Goal: Task Accomplishment & Management: Use online tool/utility

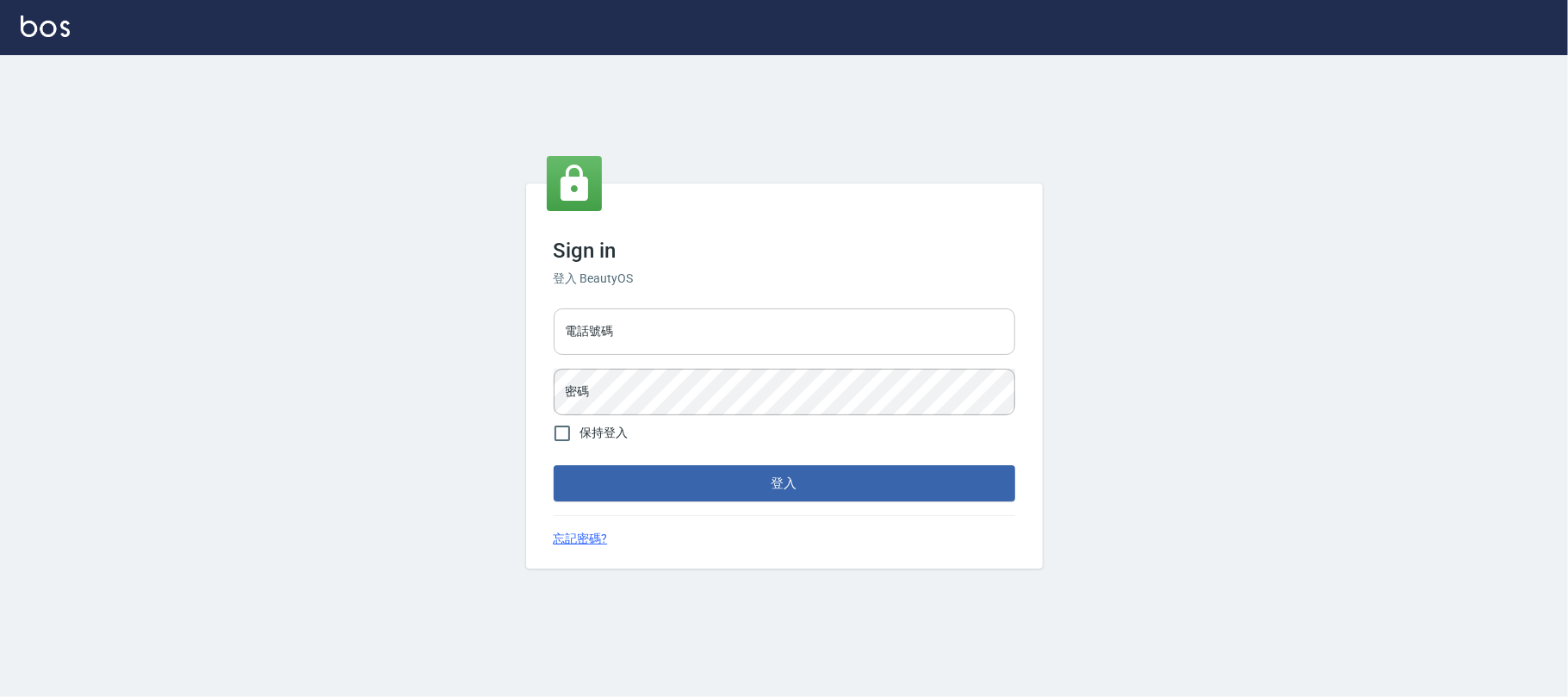
click at [701, 341] on input "電話號碼" at bounding box center [784, 332] width 461 height 47
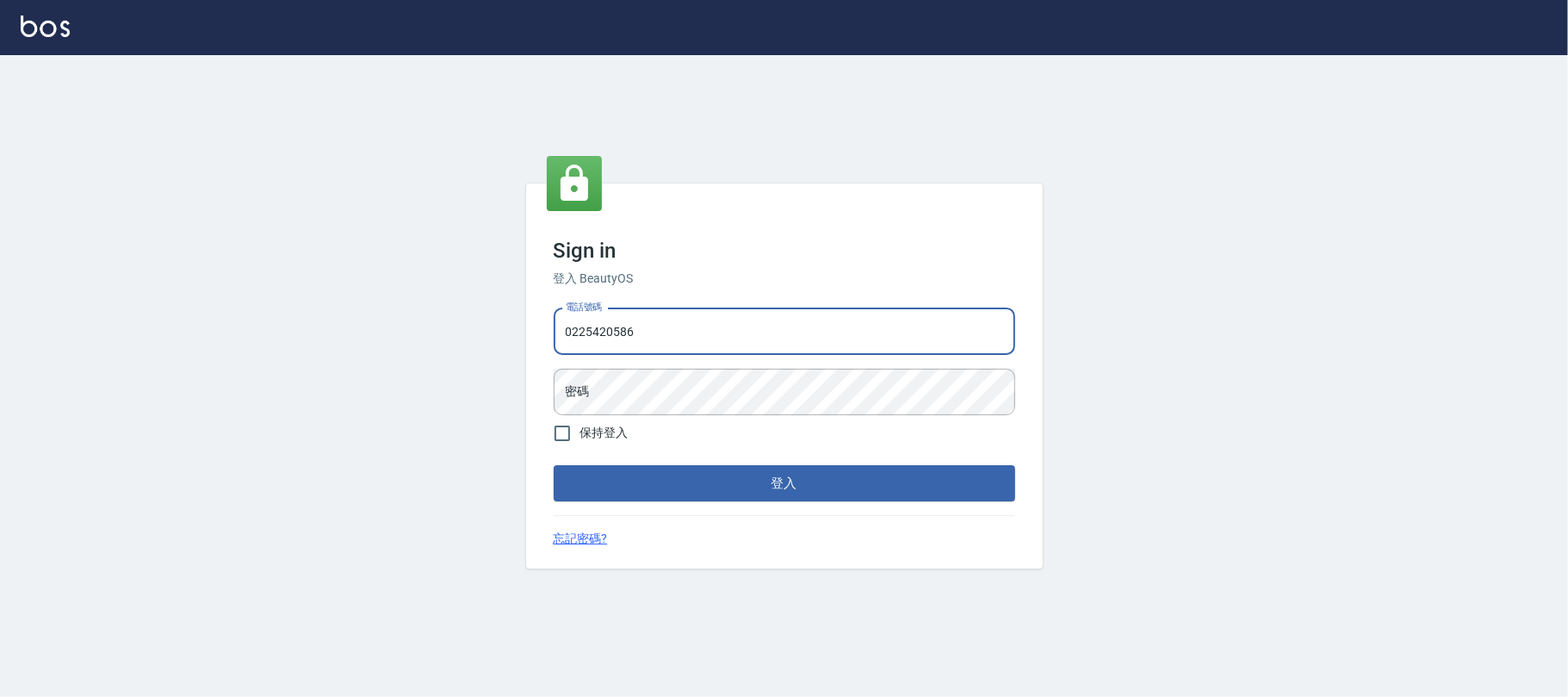
type input "0225420586"
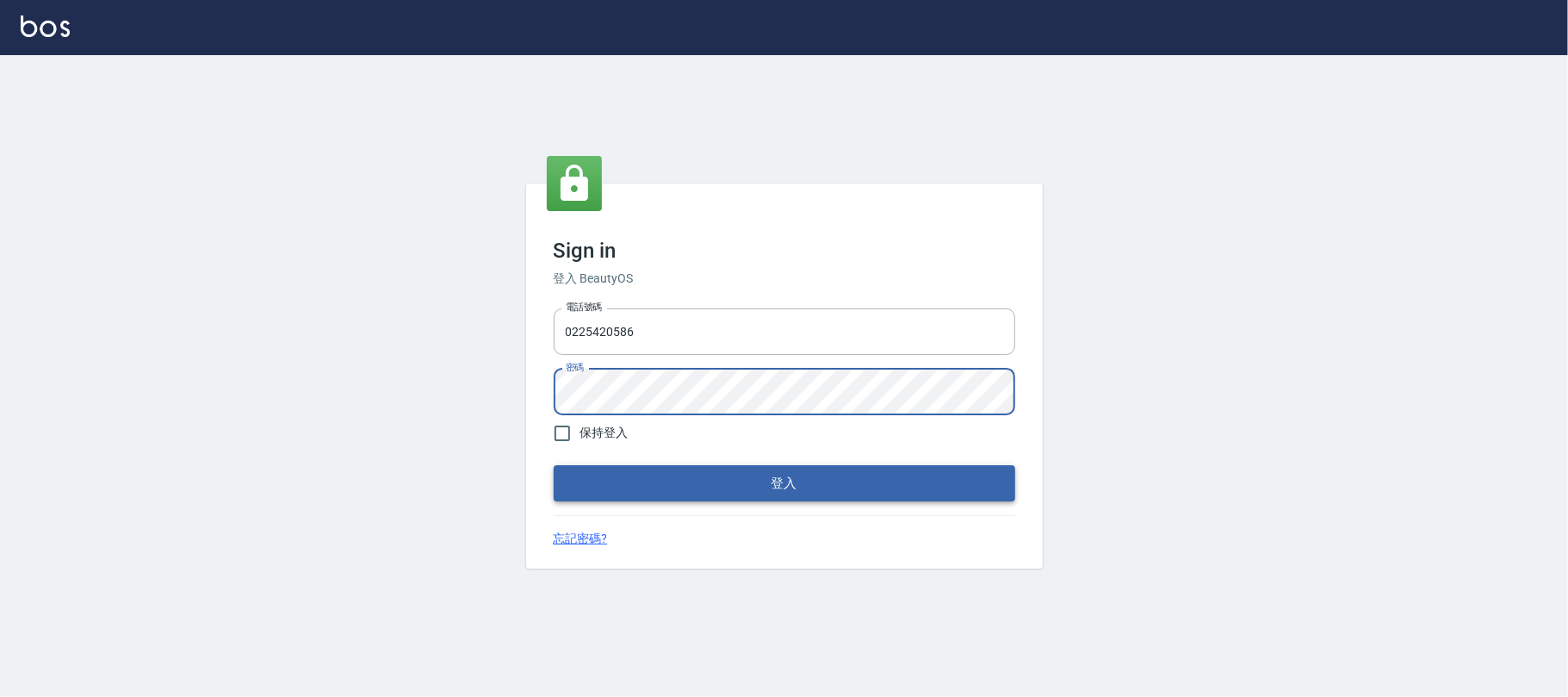
click at [690, 469] on button "登入" at bounding box center [784, 483] width 461 height 36
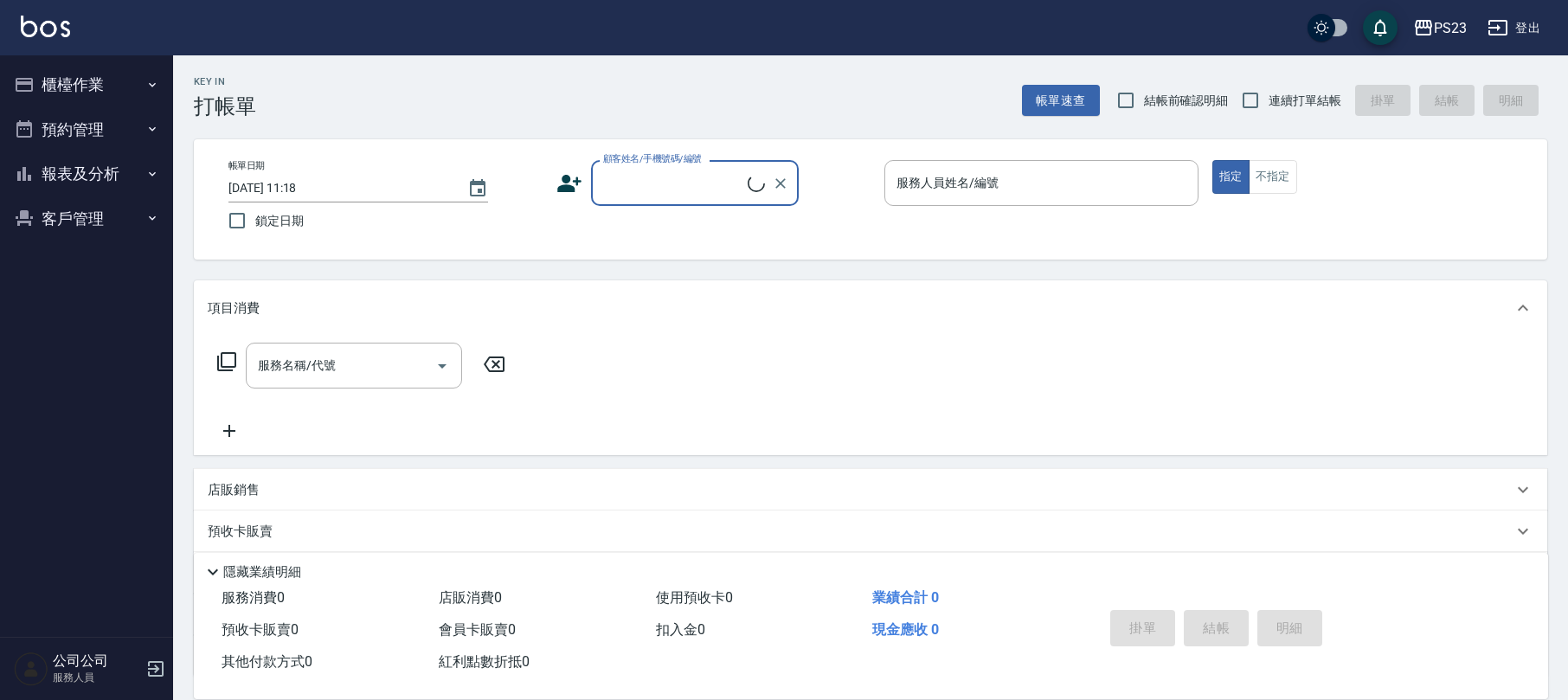
click at [112, 71] on button "櫃檯作業" at bounding box center [87, 85] width 159 height 45
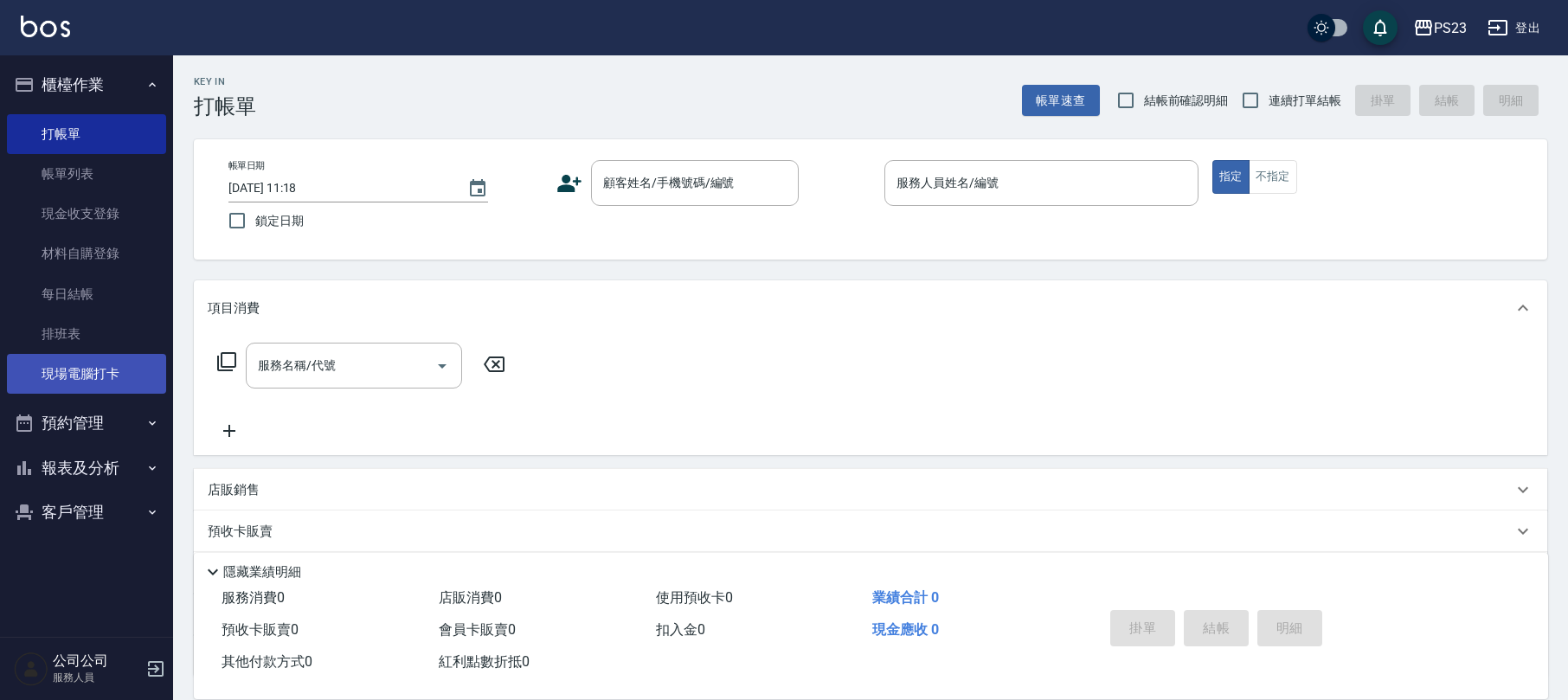
click at [87, 364] on link "現場電腦打卡" at bounding box center [87, 374] width 159 height 40
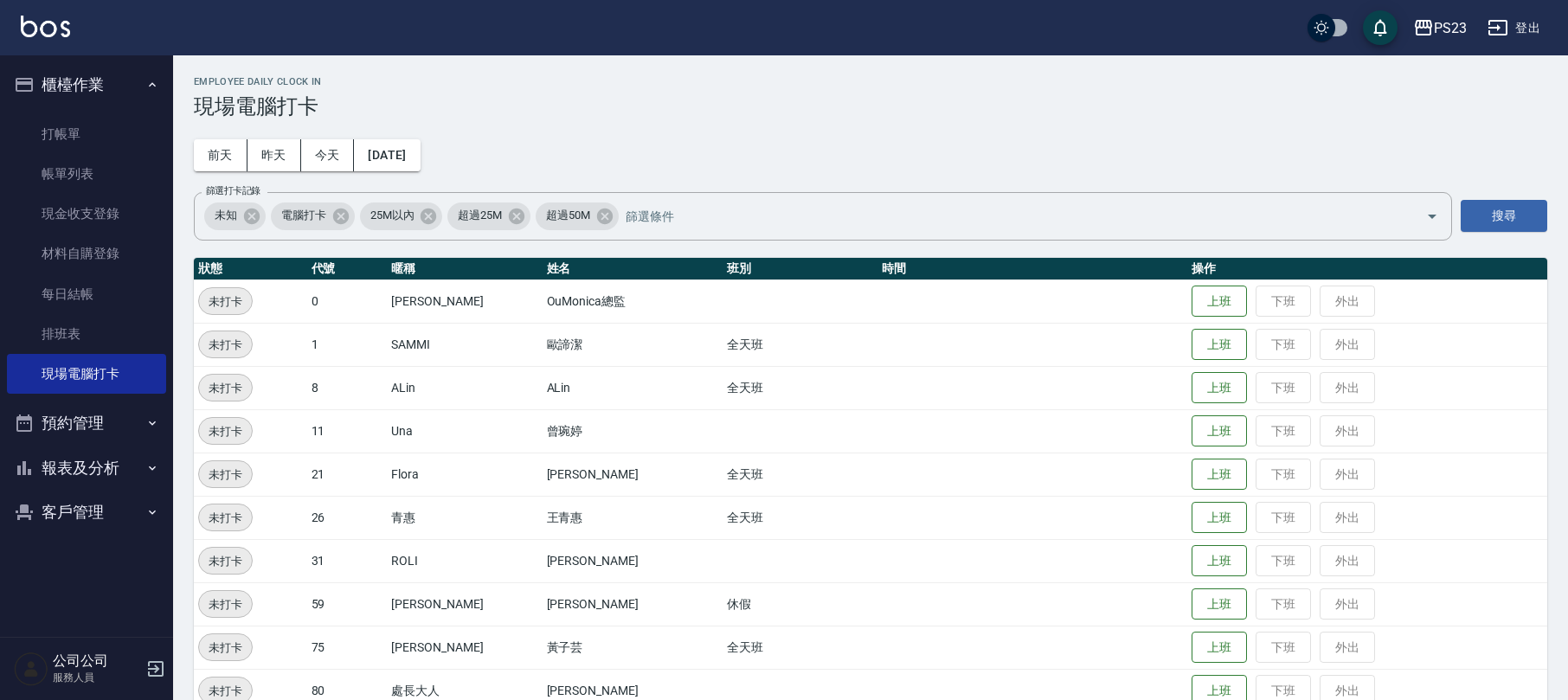
scroll to position [119, 0]
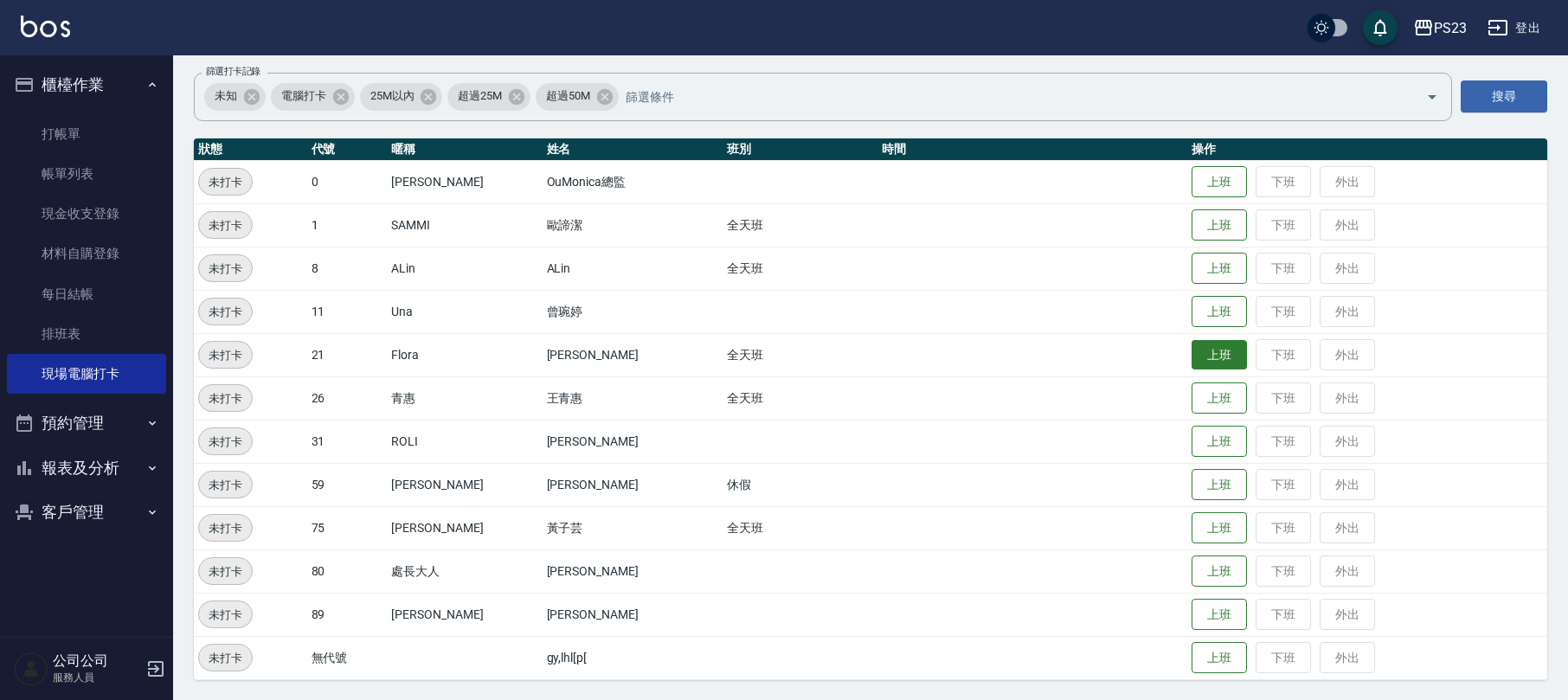
click at [1197, 350] on button "上班" at bounding box center [1219, 355] width 55 height 31
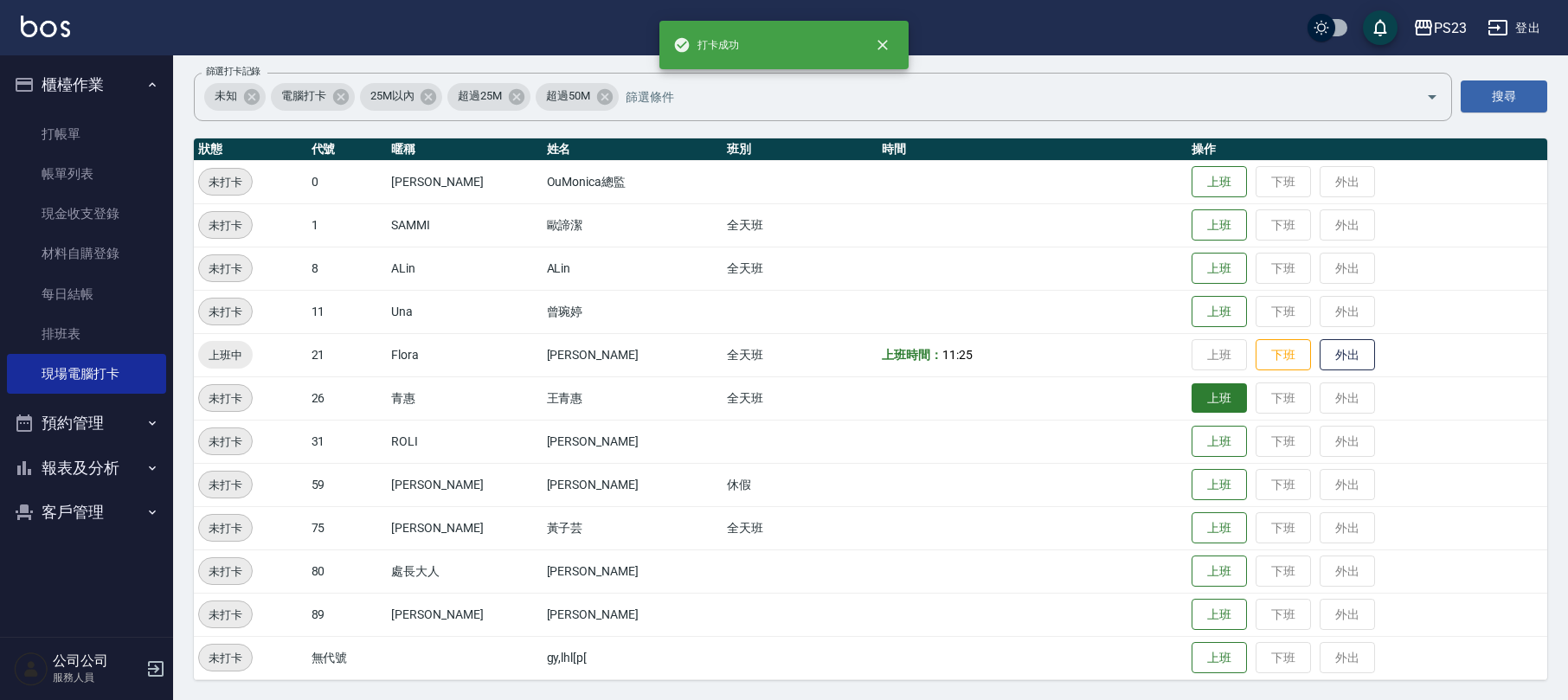
click at [1197, 386] on button "上班" at bounding box center [1219, 398] width 55 height 31
